Goal: Task Accomplishment & Management: Use online tool/utility

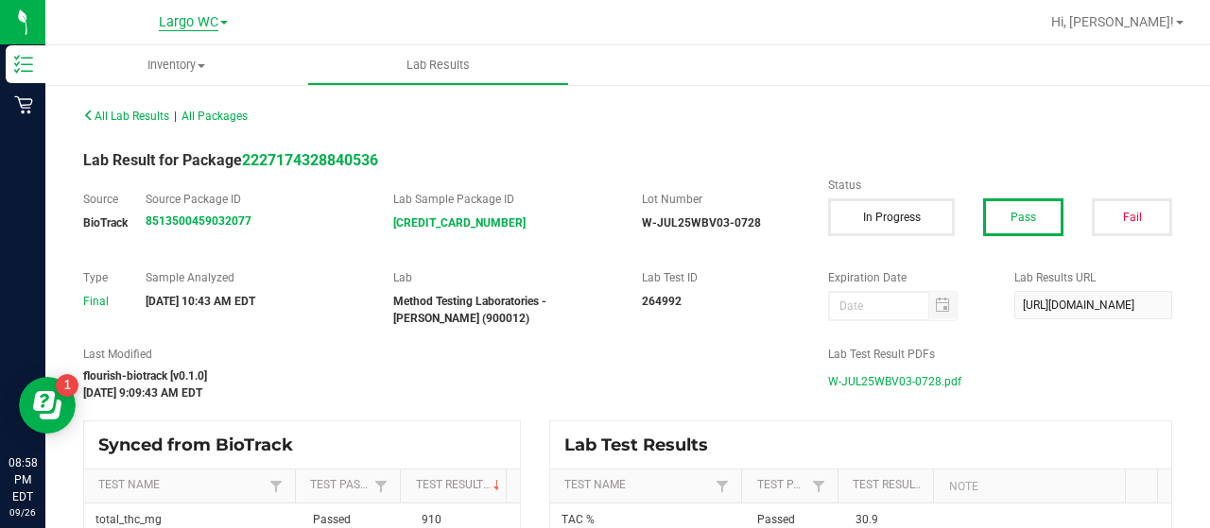
click at [181, 14] on span "Largo WC" at bounding box center [189, 22] width 60 height 17
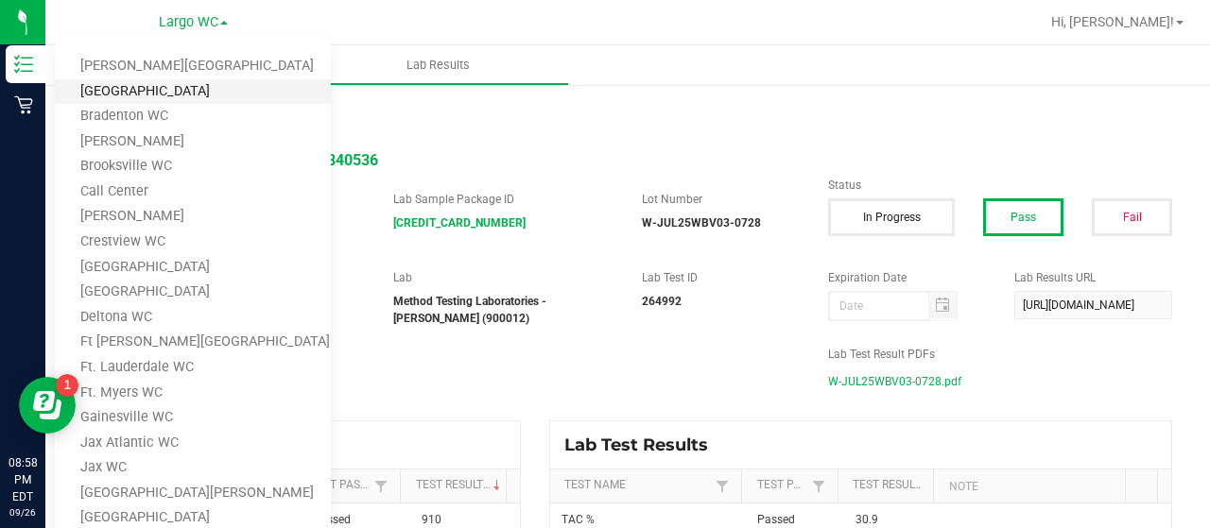
click at [136, 92] on link "[GEOGRAPHIC_DATA]" at bounding box center [193, 92] width 276 height 26
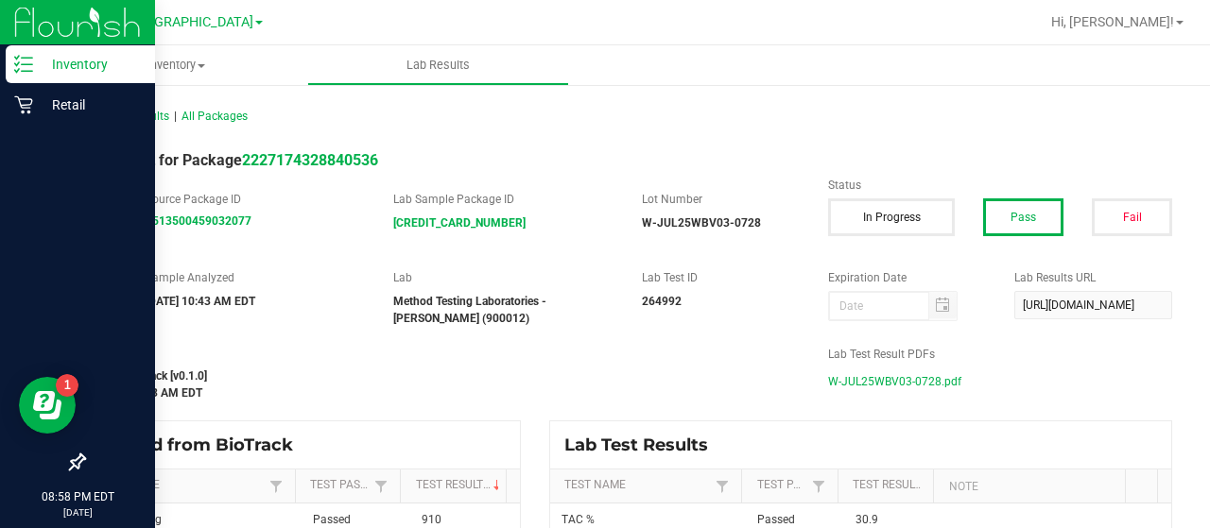
click at [92, 60] on p "Inventory" at bounding box center [89, 64] width 113 height 23
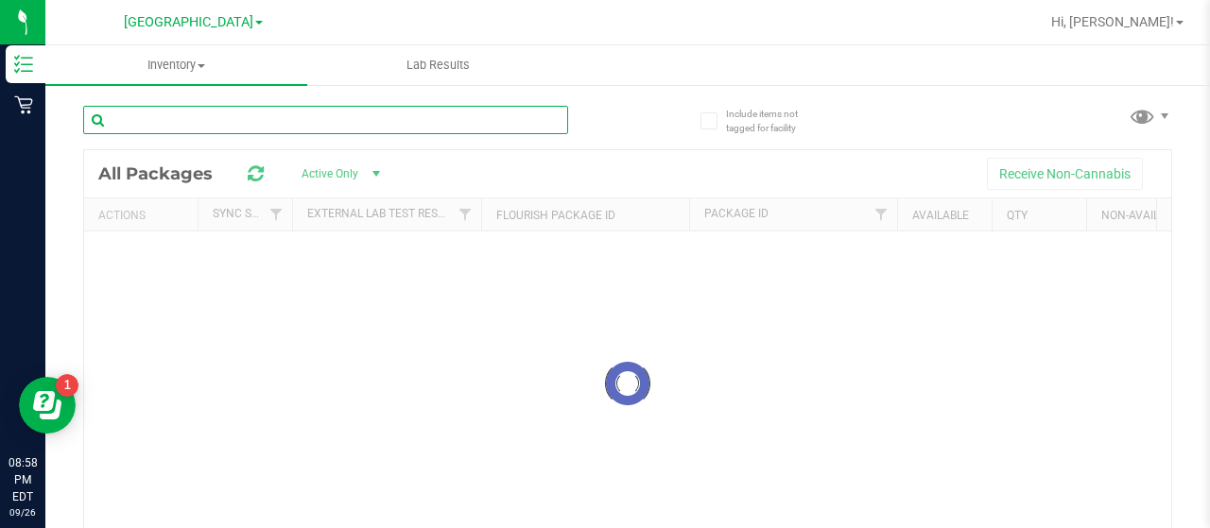
click at [197, 124] on input "text" at bounding box center [325, 120] width 485 height 28
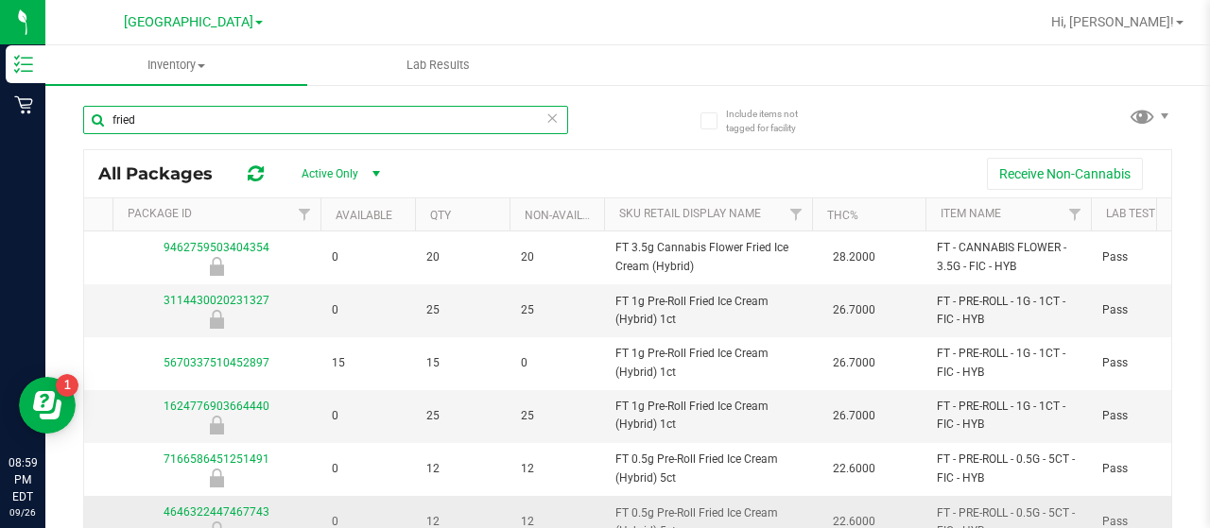
scroll to position [95, 576]
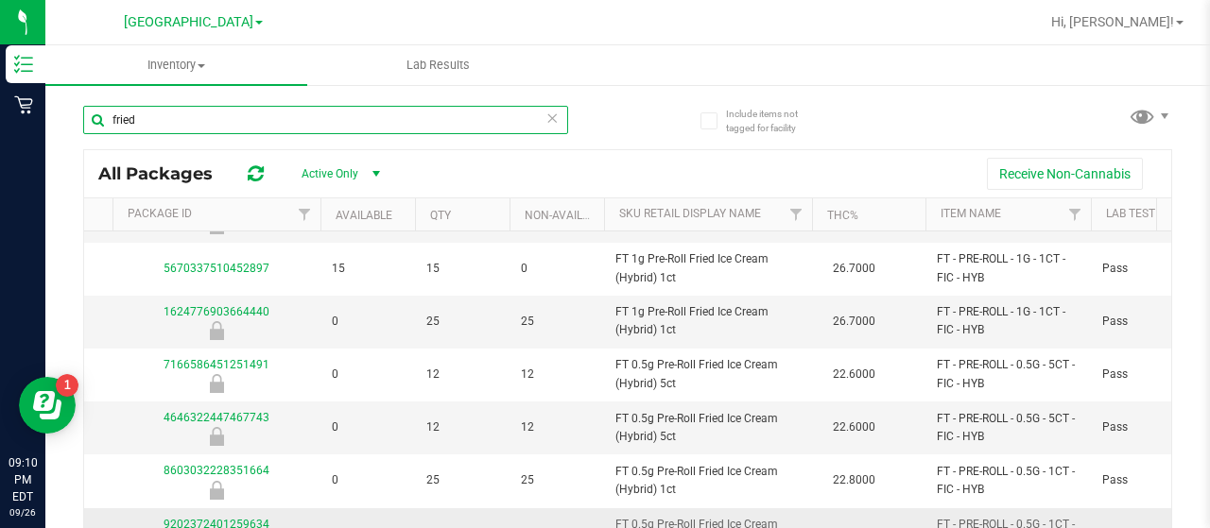
type input "fried"
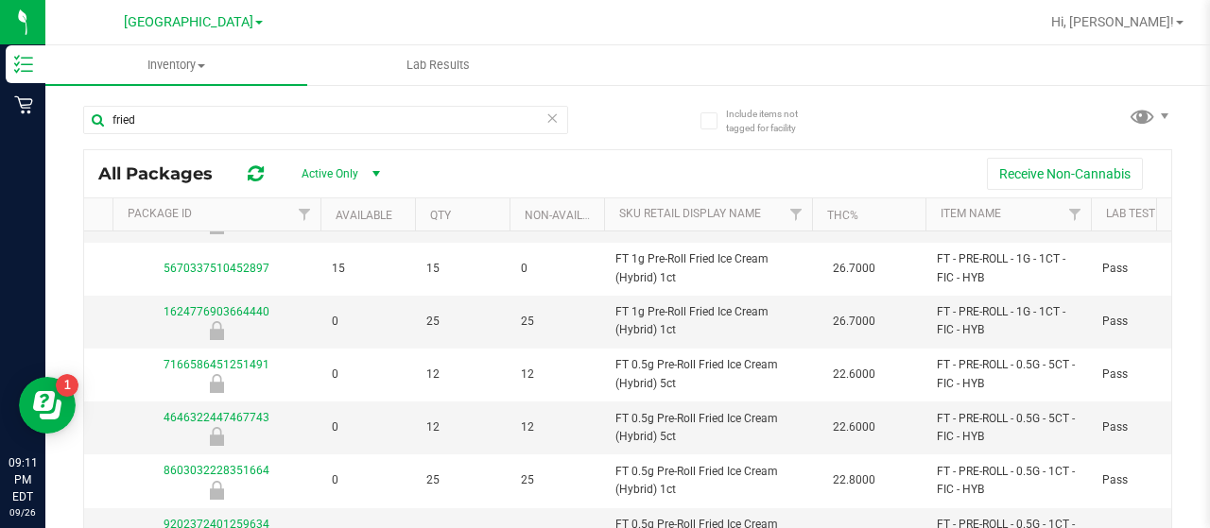
click at [69, 269] on div "Include items not tagged for facility fried All Packages Active Only Active Onl…" at bounding box center [627, 371] width 1164 height 576
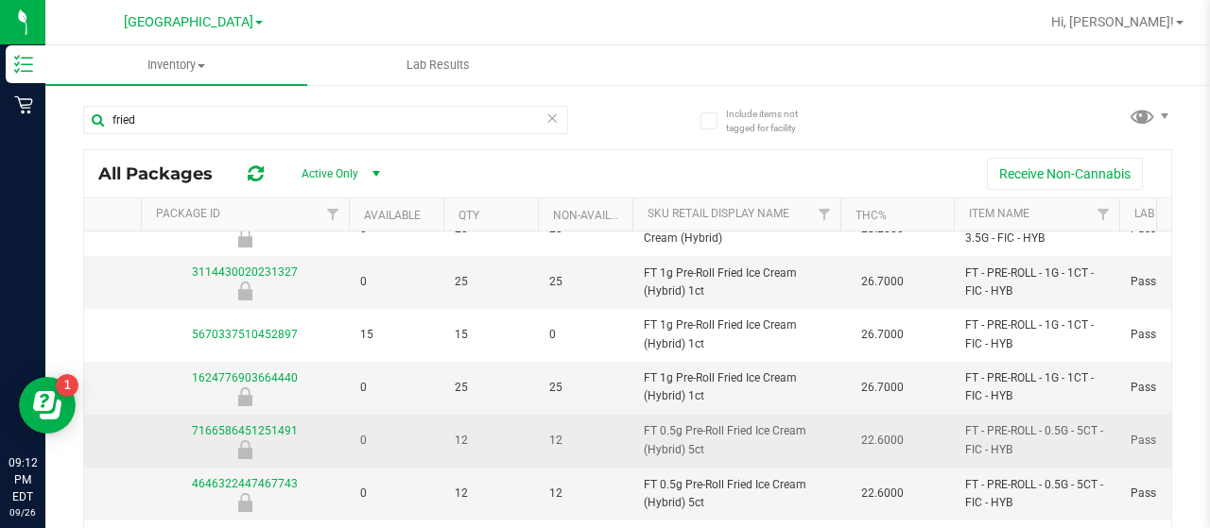
scroll to position [0, 548]
